Goal: Task Accomplishment & Management: Complete application form

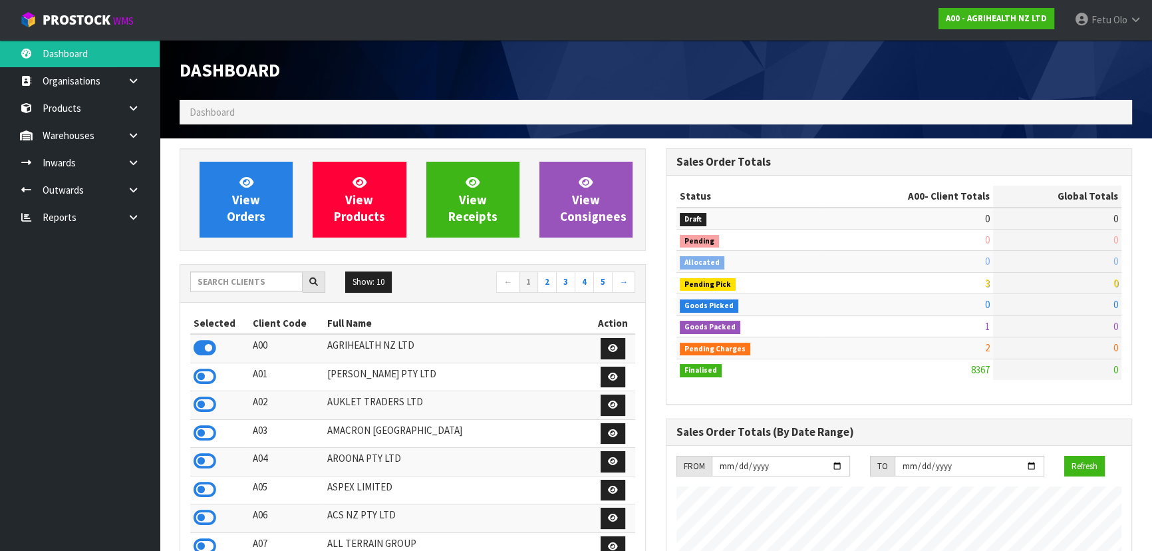
scroll to position [1005, 485]
click at [231, 281] on input "text" at bounding box center [246, 281] width 112 height 21
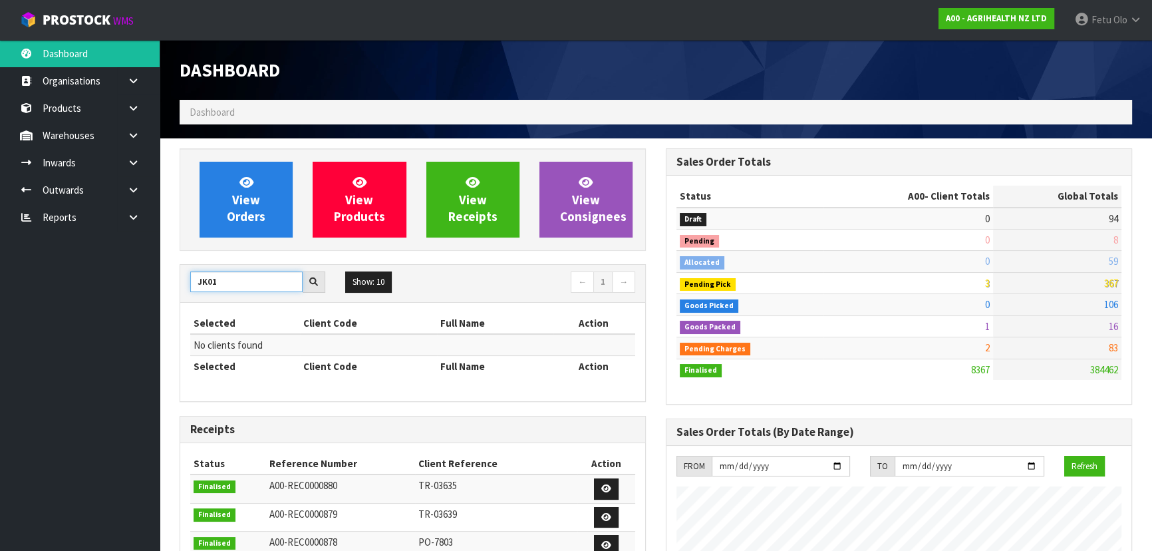
click at [213, 290] on input "JK01" at bounding box center [246, 281] width 112 height 21
click at [211, 288] on input "JK01" at bounding box center [246, 281] width 112 height 21
type input "K01"
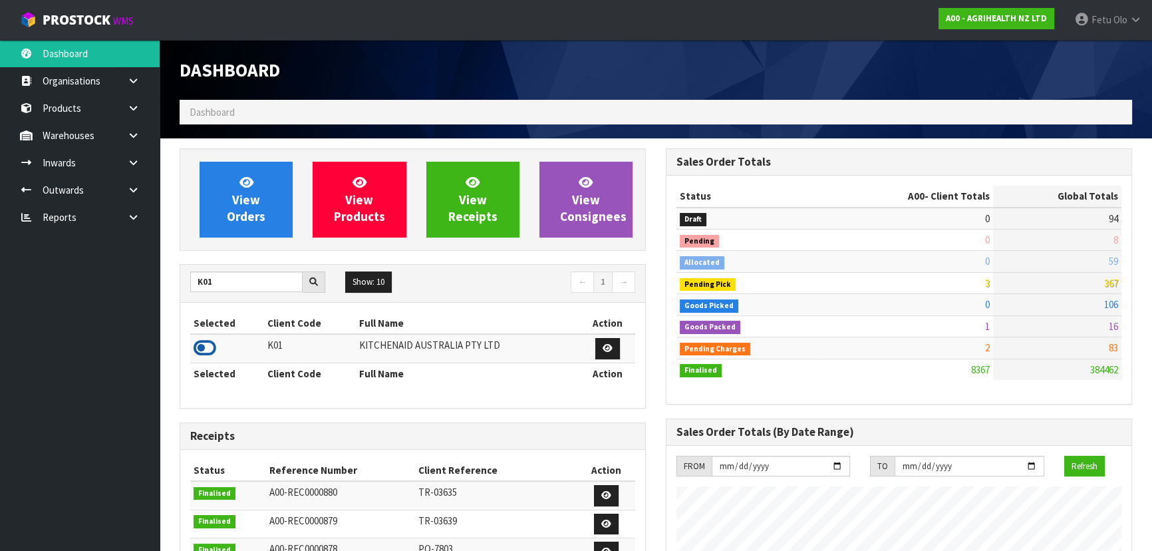
click at [200, 346] on icon at bounding box center [205, 348] width 23 height 20
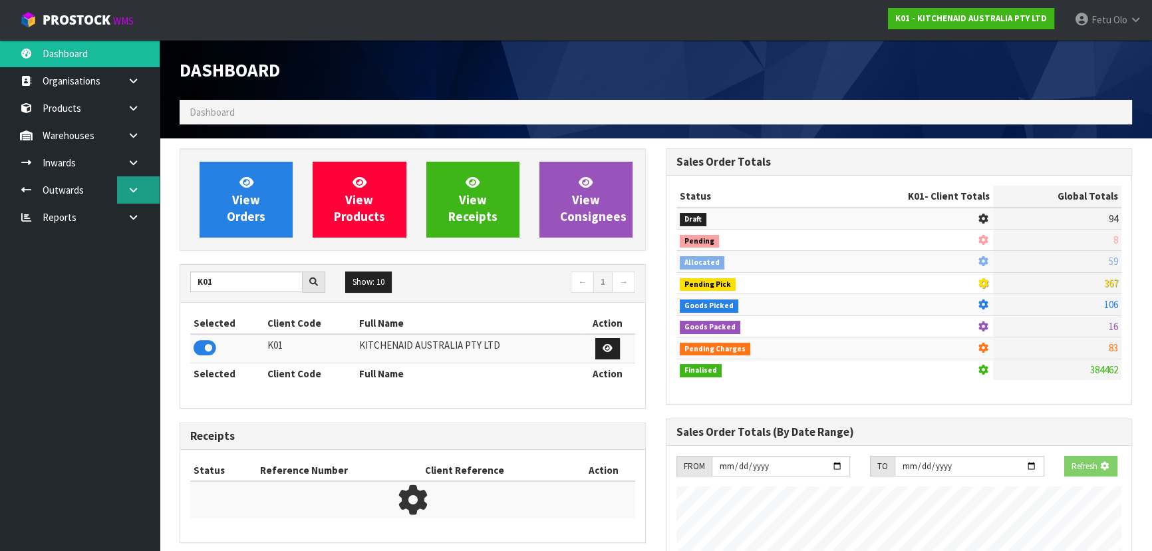
scroll to position [664146, 664488]
click at [130, 188] on icon at bounding box center [133, 190] width 13 height 10
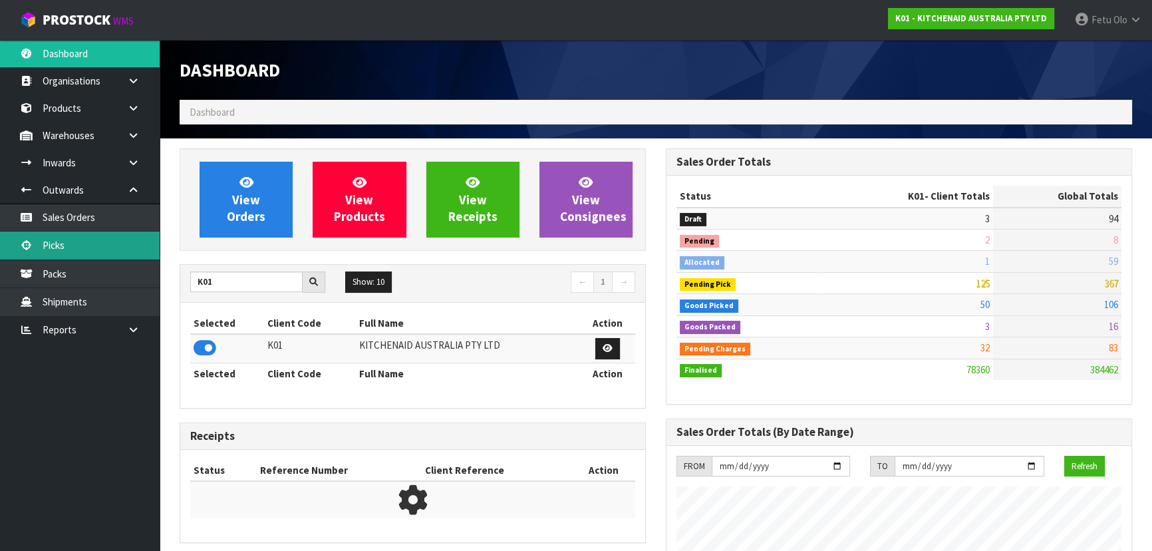
scroll to position [1005, 485]
click at [67, 243] on link "Picks" at bounding box center [80, 244] width 160 height 27
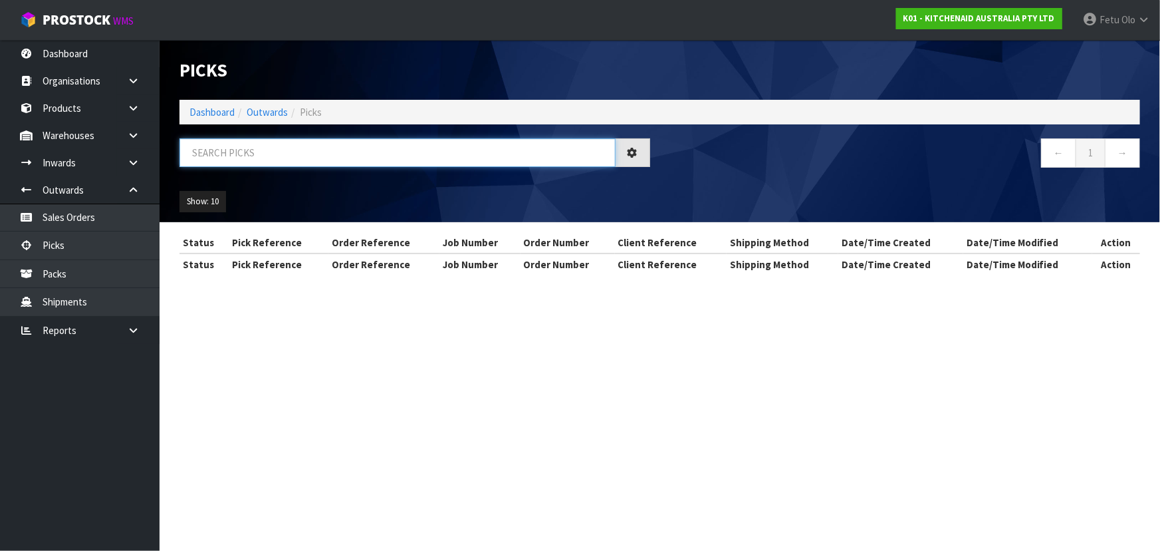
click at [263, 148] on input "text" at bounding box center [398, 152] width 436 height 29
click at [263, 146] on input "text" at bounding box center [398, 152] width 436 height 29
type input "80052"
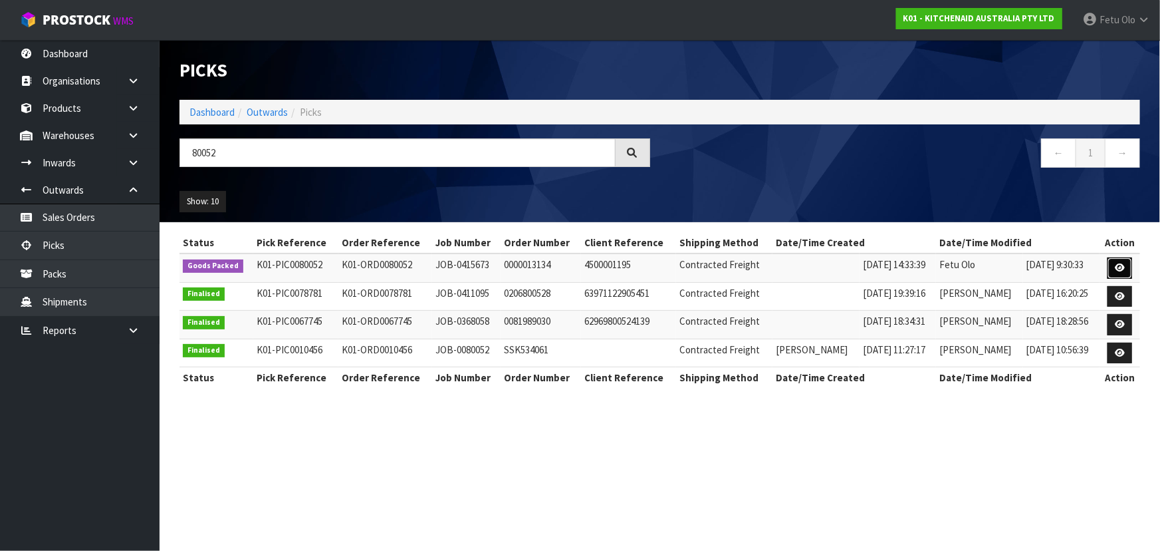
click at [1118, 265] on icon at bounding box center [1120, 267] width 10 height 9
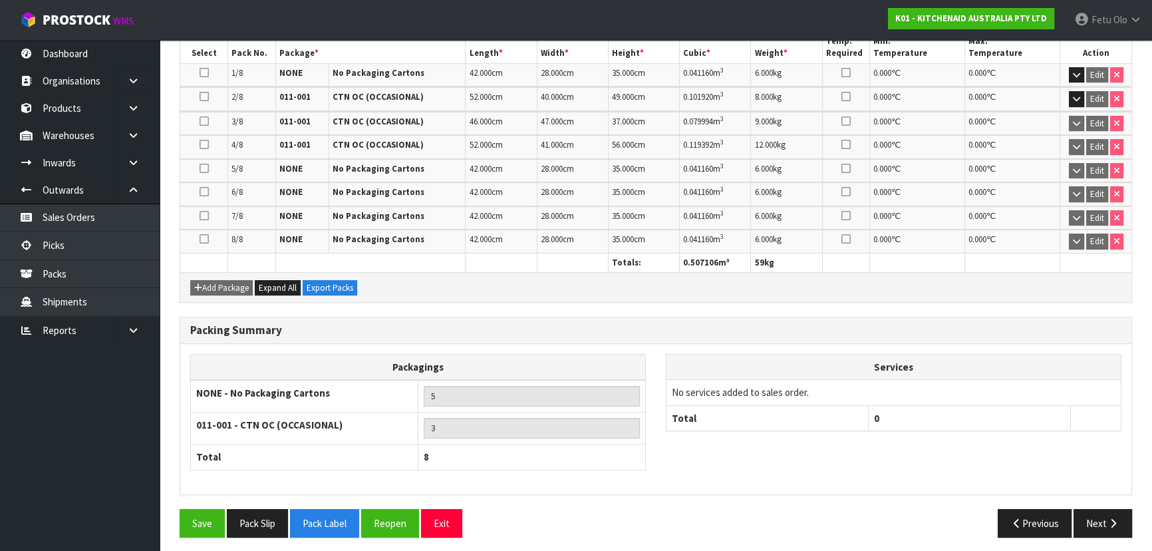
scroll to position [348, 0]
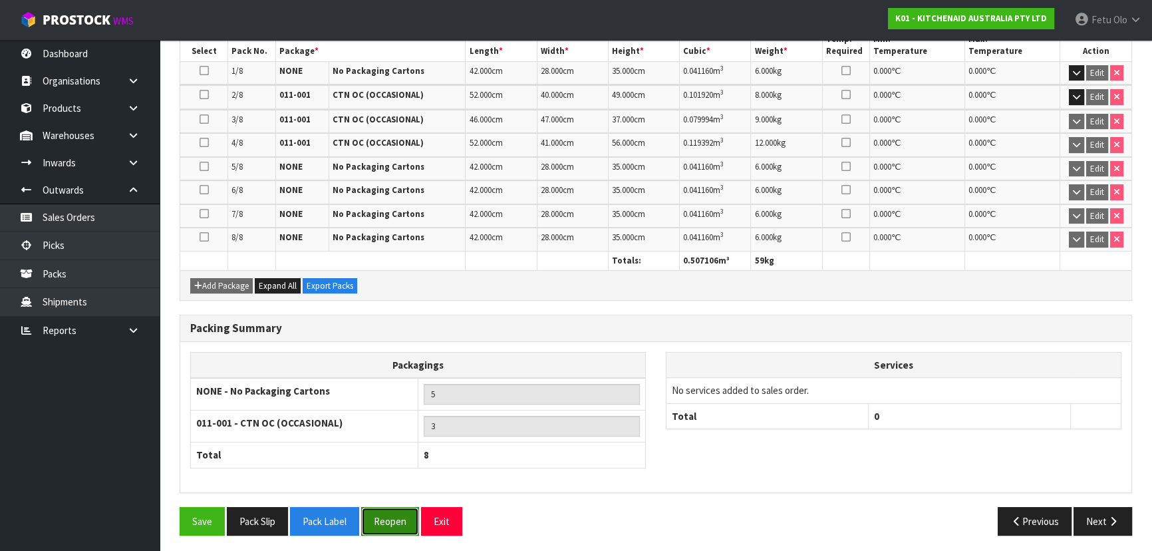
click at [392, 515] on button "Reopen" at bounding box center [390, 521] width 58 height 29
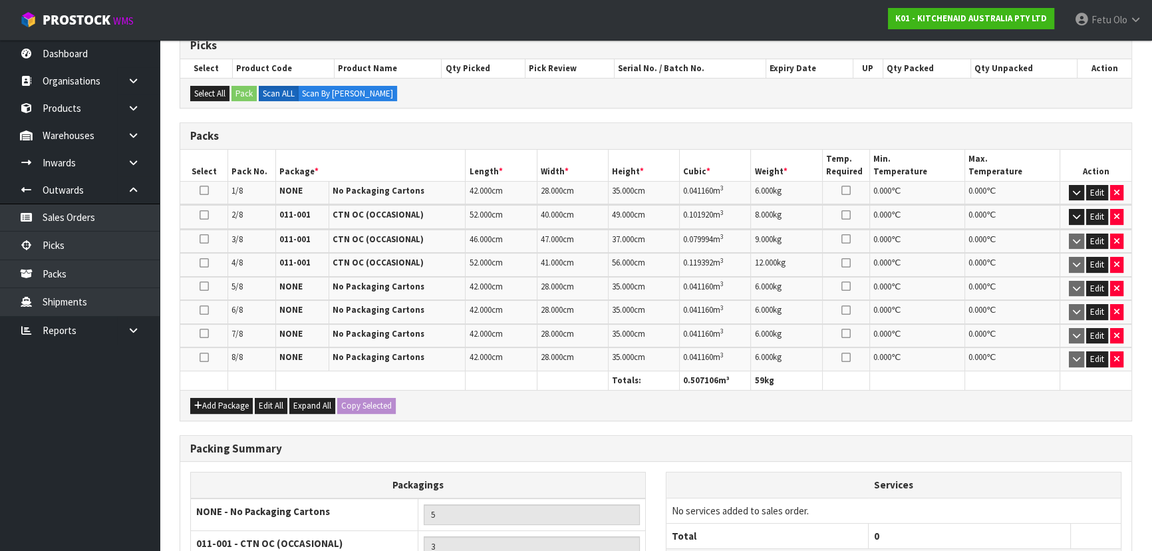
scroll to position [302, 0]
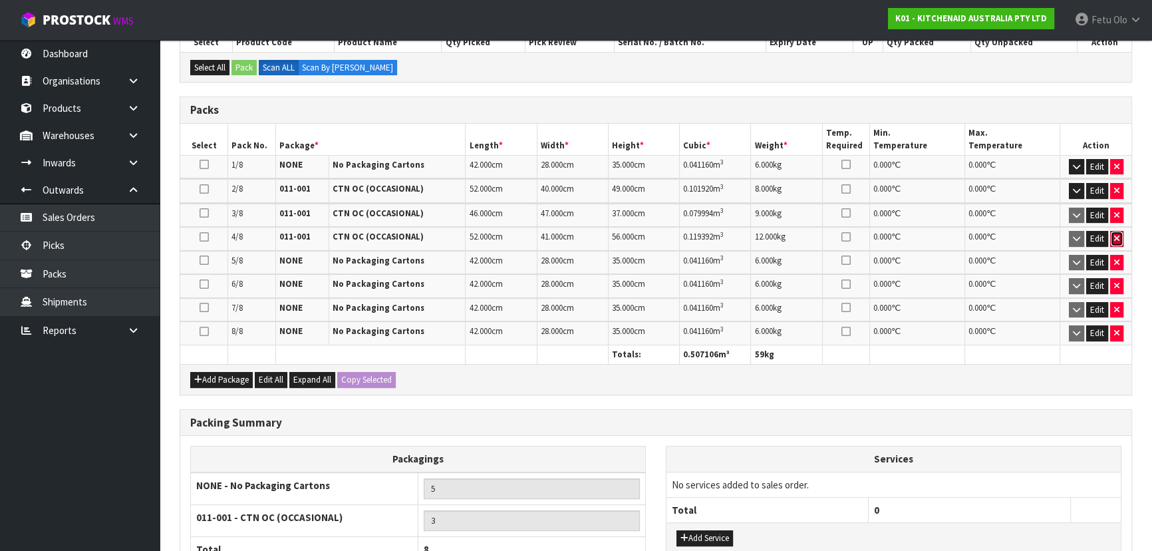
click at [1114, 235] on icon "button" at bounding box center [1116, 238] width 5 height 9
type input "2"
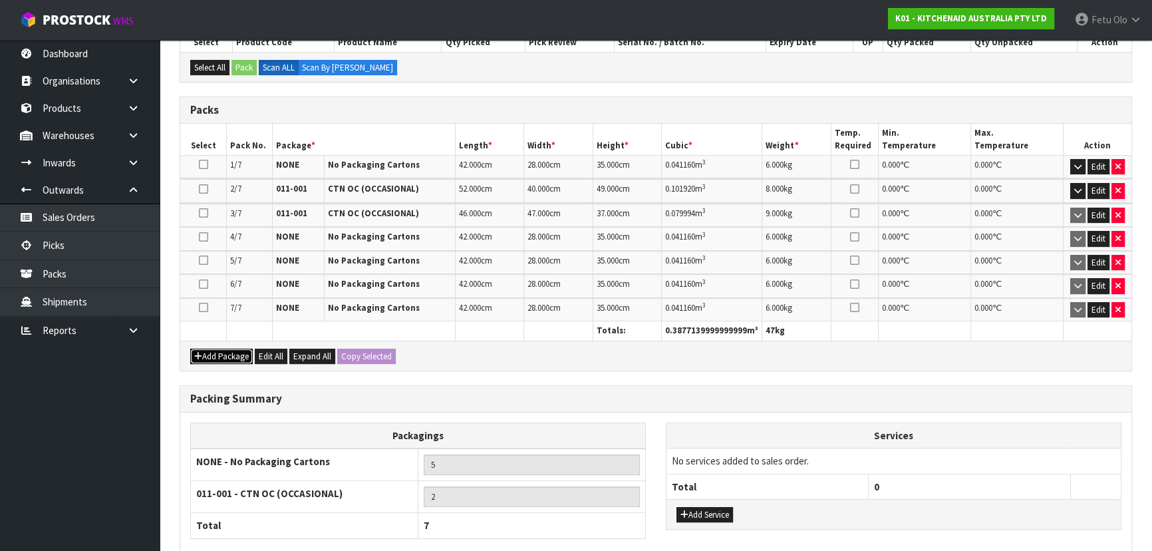
click at [210, 350] on button "Add Package" at bounding box center [221, 356] width 63 height 16
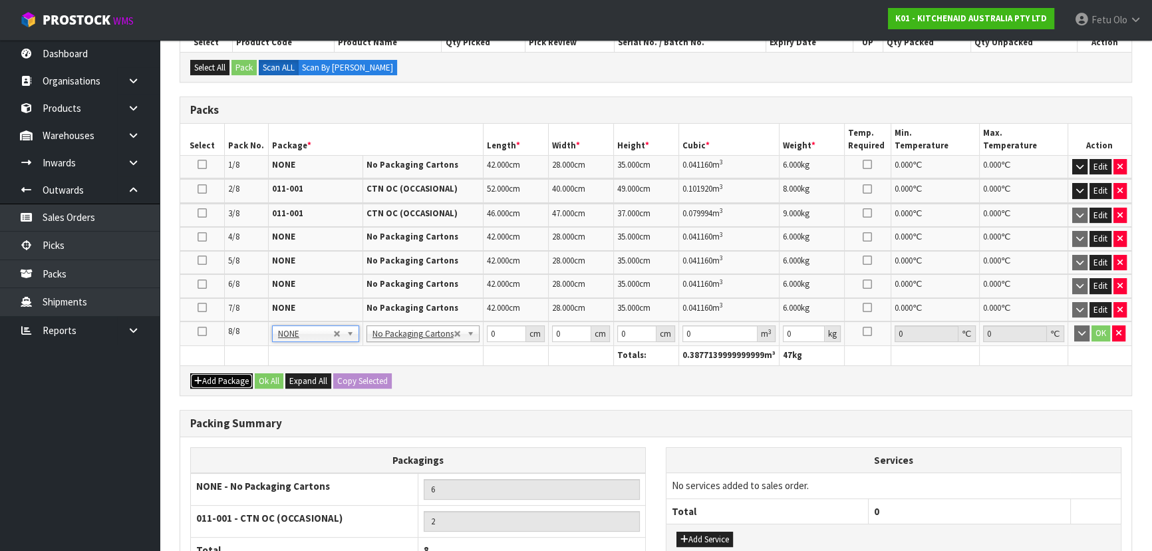
click at [211, 378] on button "Add Package" at bounding box center [221, 381] width 63 height 16
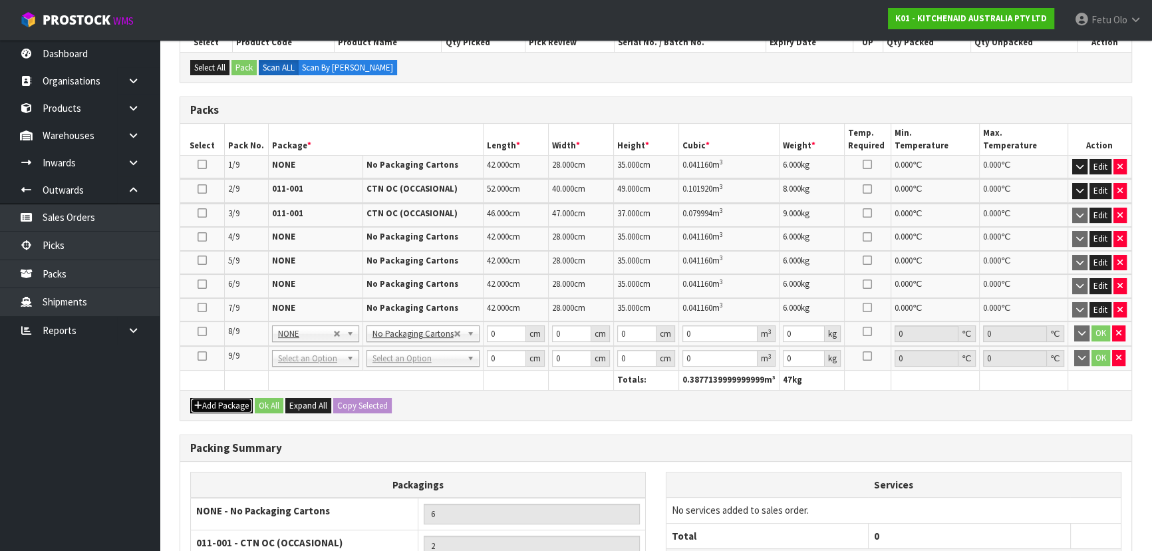
drag, startPoint x: 292, startPoint y: 358, endPoint x: 295, endPoint y: 364, distance: 6.8
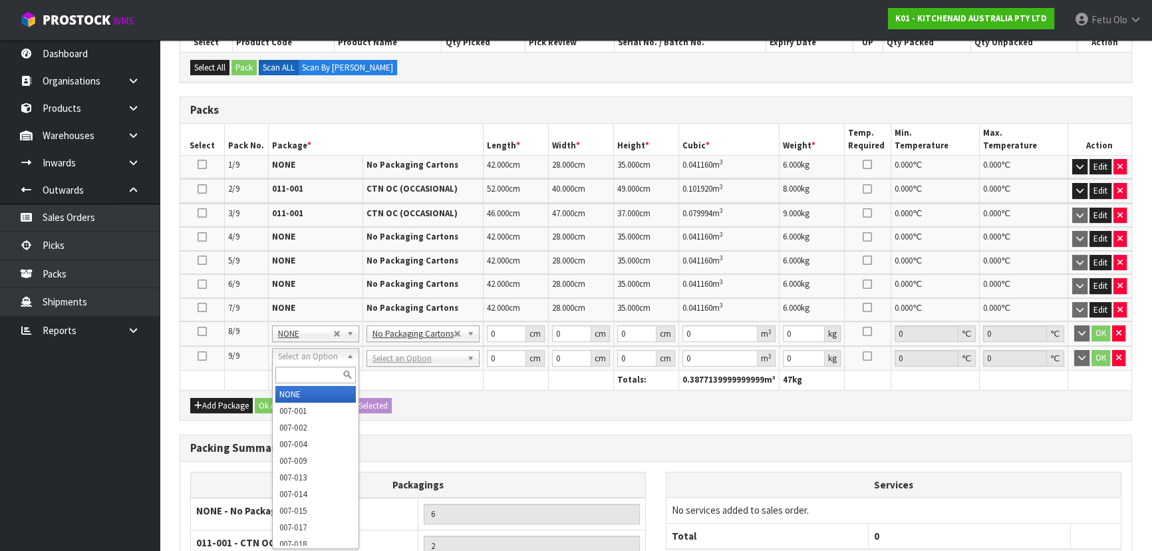
drag, startPoint x: 287, startPoint y: 390, endPoint x: 322, endPoint y: 382, distance: 35.6
type input "7"
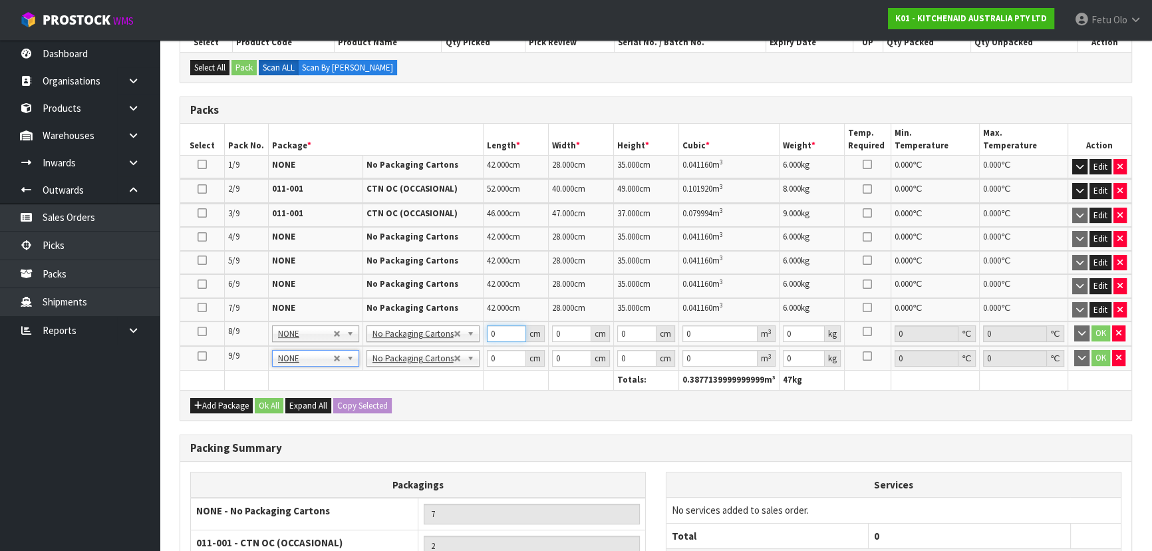
drag, startPoint x: 493, startPoint y: 334, endPoint x: 383, endPoint y: 293, distance: 117.8
click at [428, 361] on table "Select Pack No. Package * Length * Width * Height * Cubic * Weight * Temp. Requ…" at bounding box center [655, 257] width 951 height 266
type input "42"
type input "28"
type input "3"
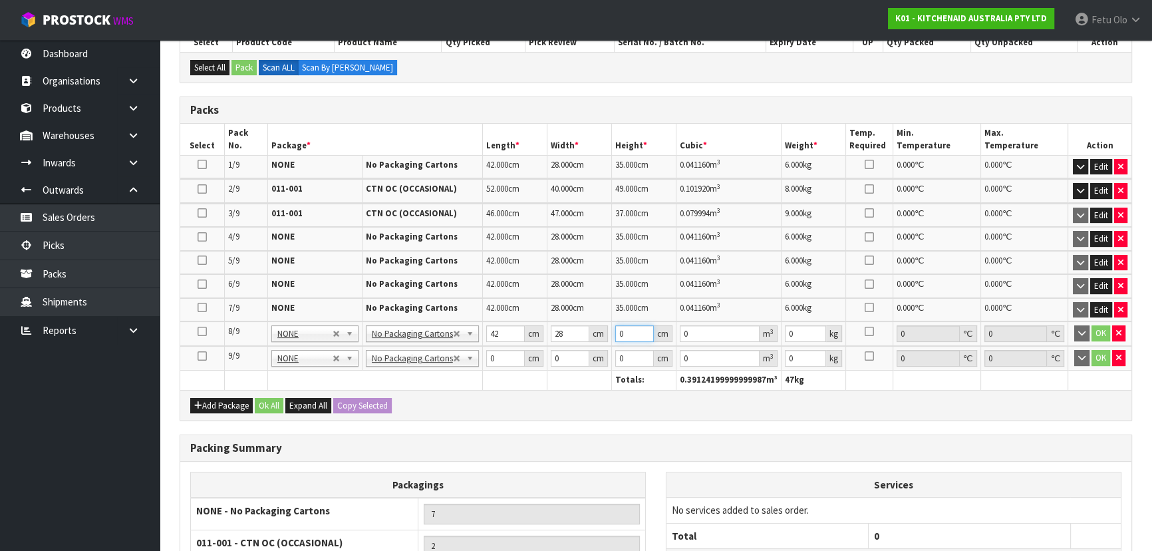
type input "0.003528"
type input "35"
type input "0.04116"
type input "35"
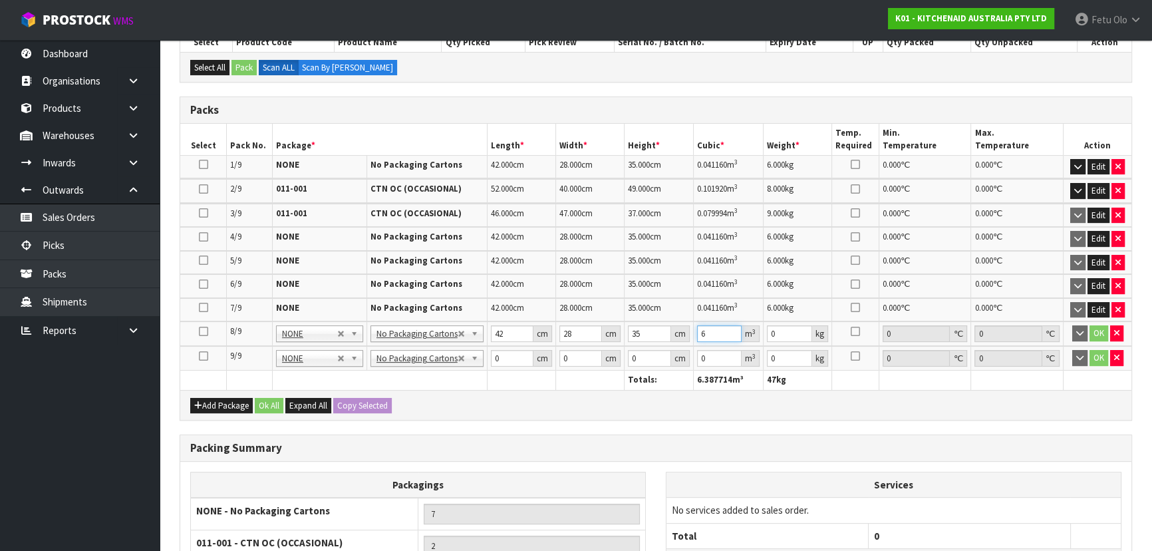
type input "6"
drag, startPoint x: 642, startPoint y: 331, endPoint x: 604, endPoint y: 355, distance: 44.3
click at [604, 355] on table "Select Pack No. Package * Length * Width * Height * Cubic * Weight * Temp. Requ…" at bounding box center [655, 257] width 951 height 266
type input "3"
type input "0.003528"
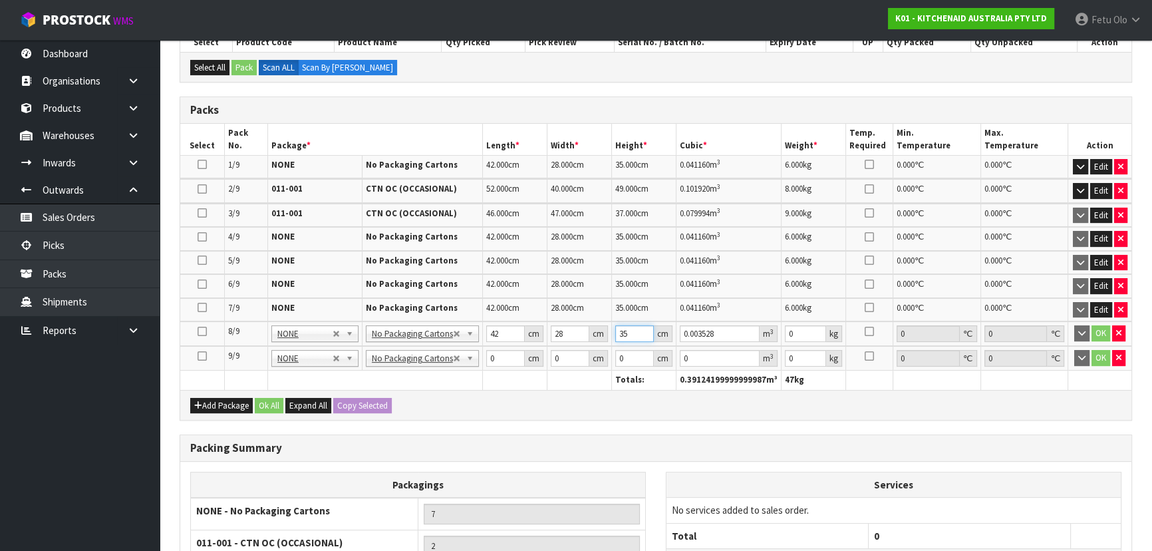
type input "354"
type input "0.416304"
click at [568, 338] on input "28" at bounding box center [571, 333] width 39 height 17
type input "3"
type input "0.003528"
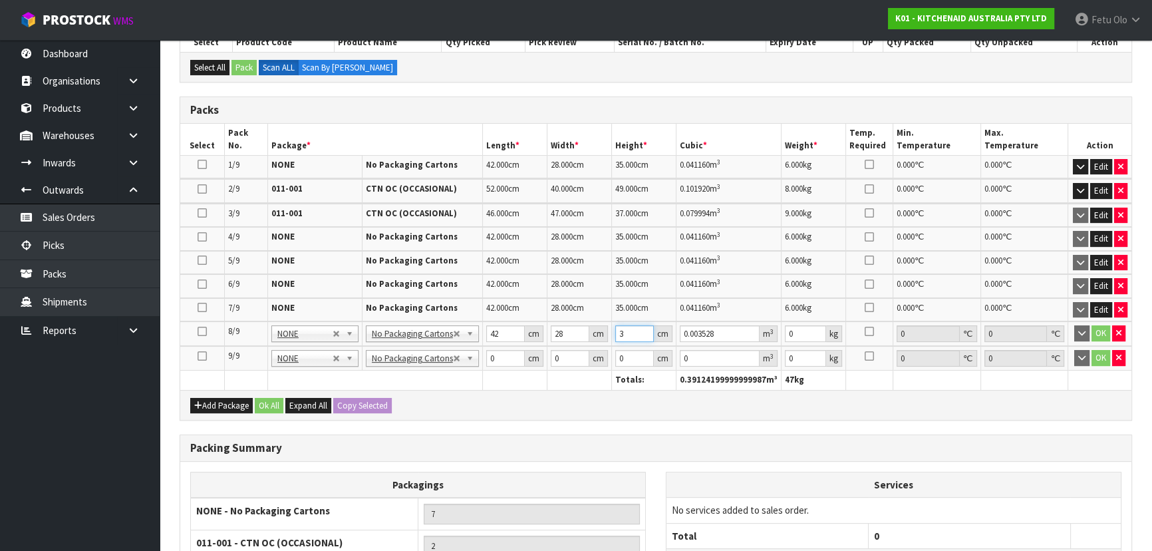
type input "35"
type input "0.04116"
type input "35"
type input "6"
click button "OK" at bounding box center [1100, 333] width 19 height 16
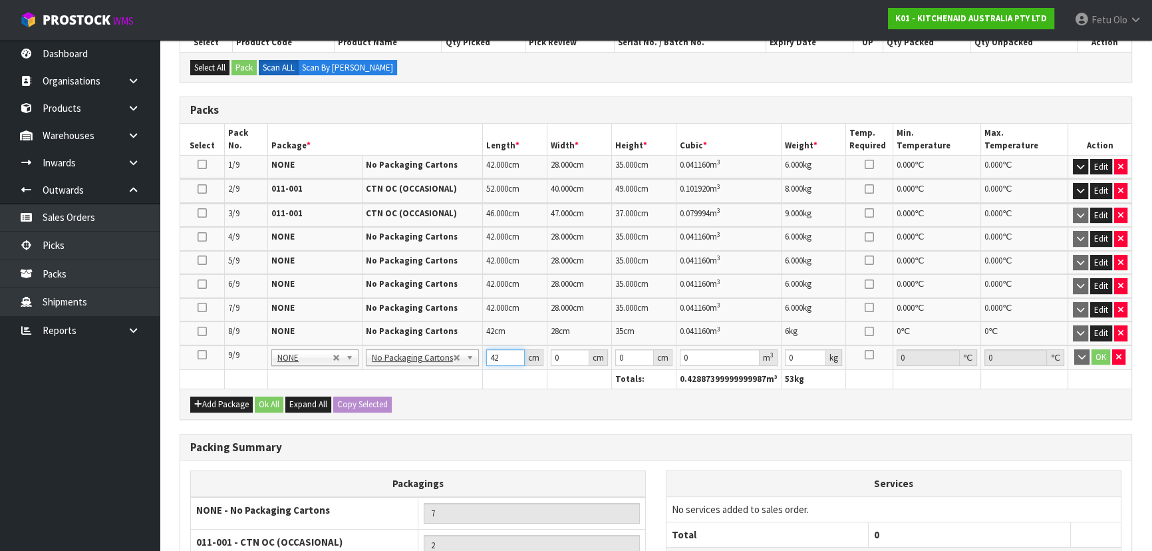
type input "42"
click at [559, 359] on input "285" at bounding box center [570, 357] width 39 height 17
click at [557, 359] on input "285" at bounding box center [570, 357] width 39 height 17
type input "28"
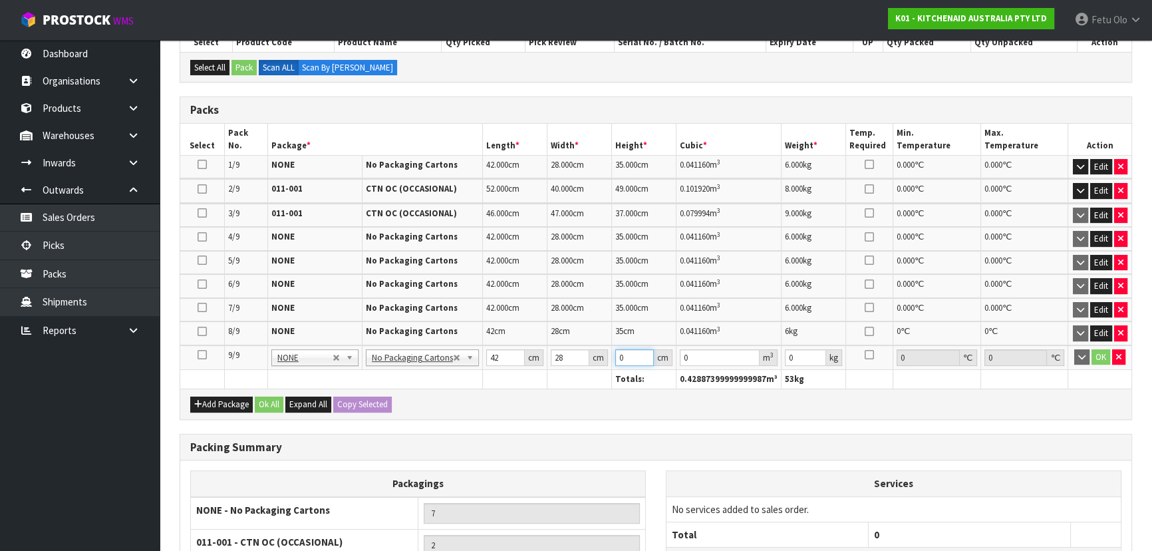
type input "3"
type input "0.003528"
type input "35"
type input "0.04116"
type input "35"
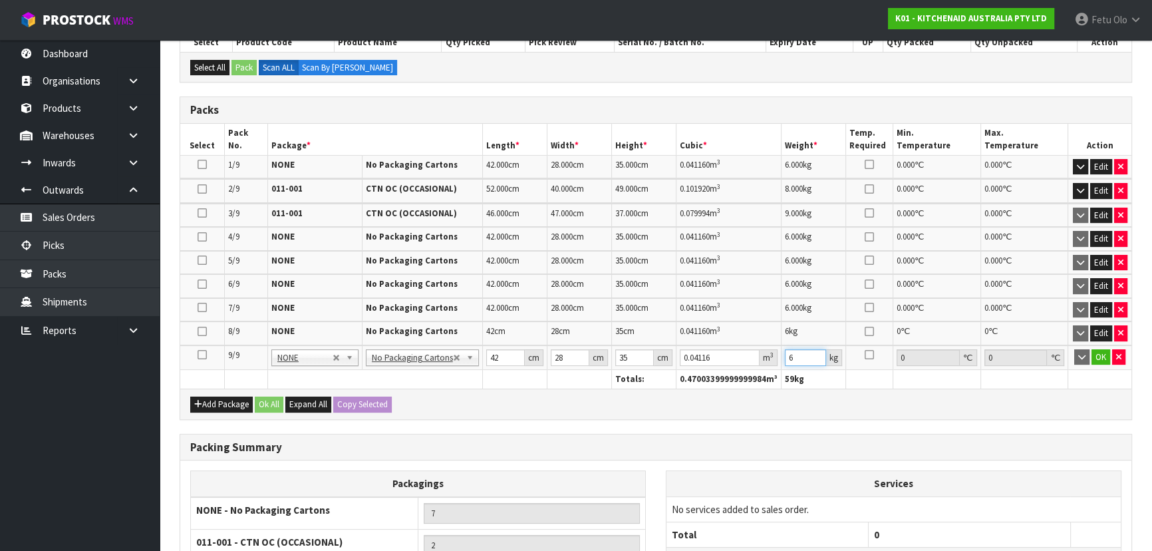
type input "6"
click button "OK" at bounding box center [1100, 357] width 19 height 16
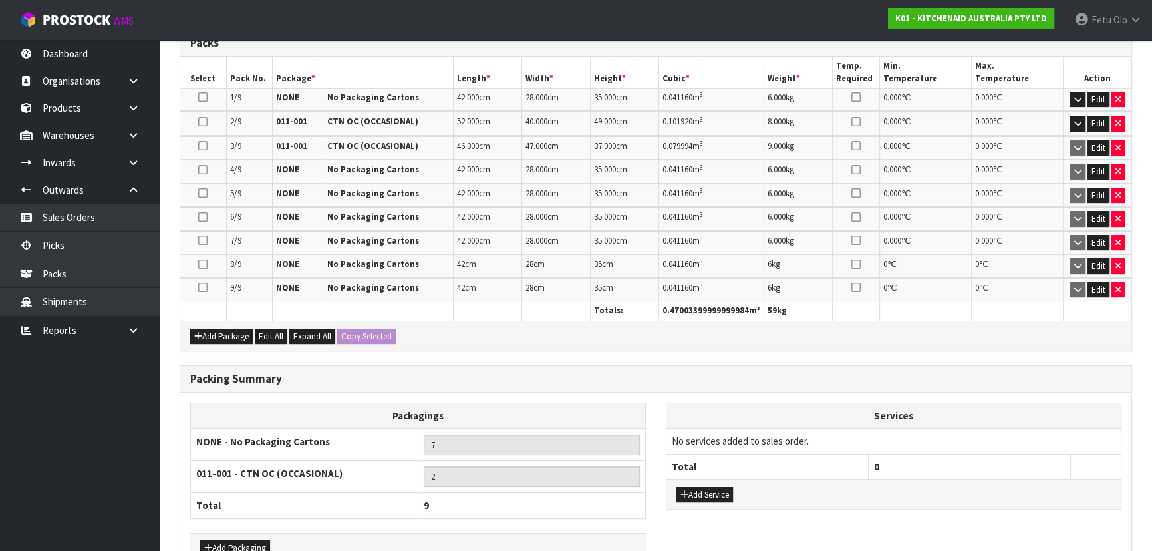
scroll to position [450, 0]
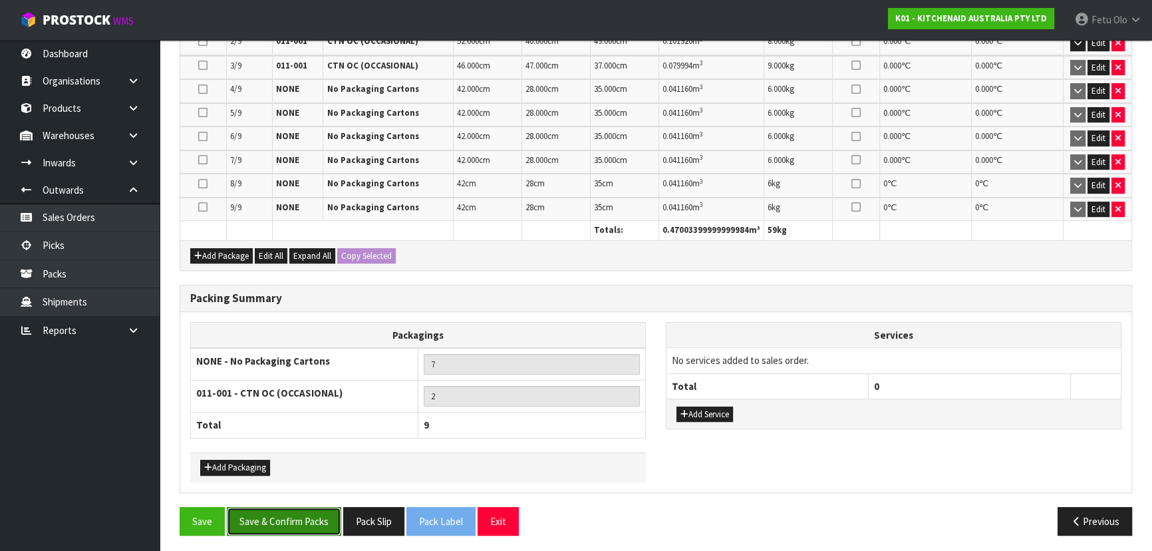
click at [294, 519] on button "Save & Confirm Packs" at bounding box center [284, 521] width 114 height 29
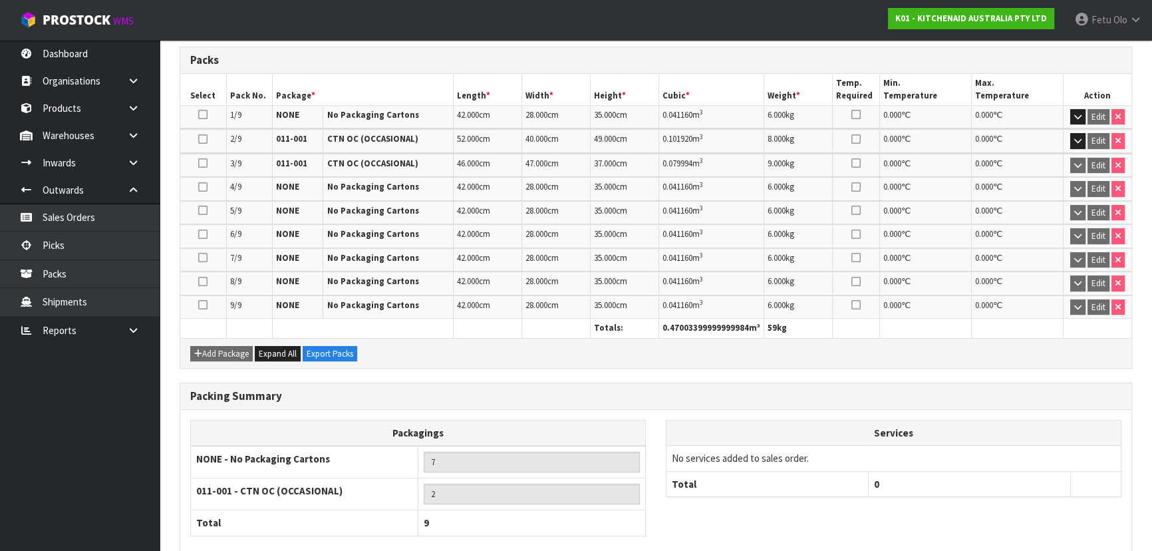
scroll to position [420, 0]
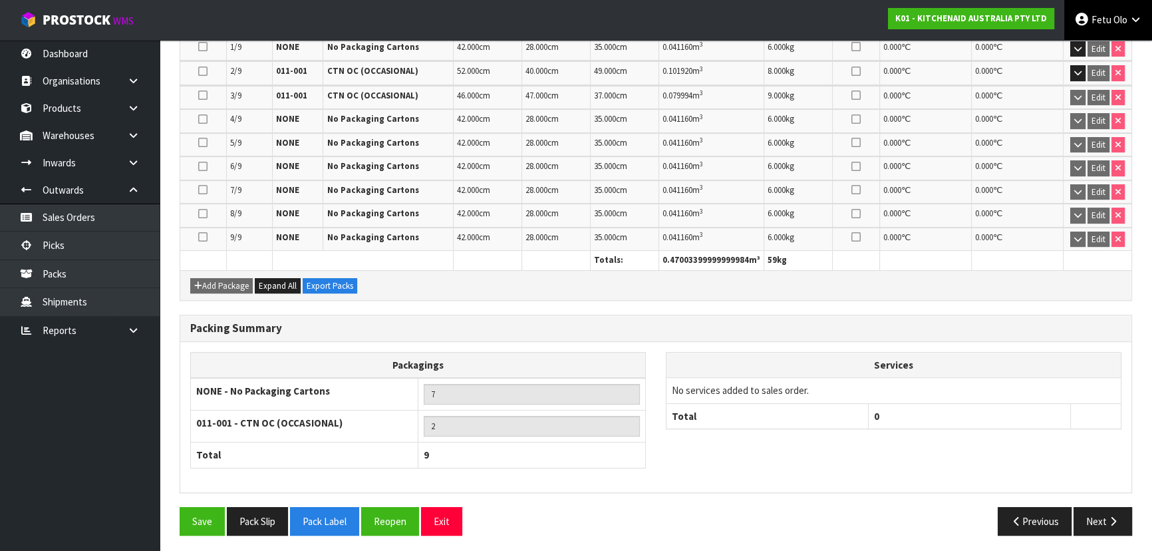
click at [1132, 20] on icon at bounding box center [1135, 20] width 13 height 10
click at [1084, 52] on link "Logout" at bounding box center [1098, 53] width 105 height 18
